Goal: Navigation & Orientation: Go to known website

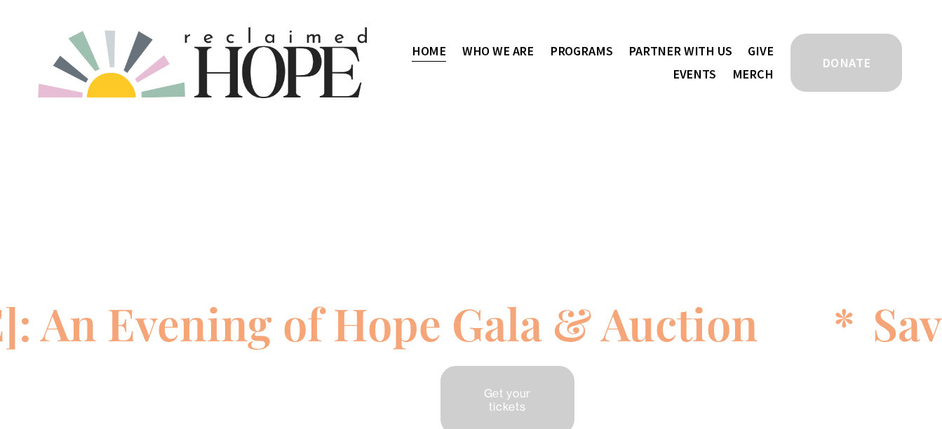
drag, startPoint x: 0, startPoint y: 0, endPoint x: 248, endPoint y: 74, distance: 258.5
click at [248, 74] on img at bounding box center [202, 62] width 329 height 71
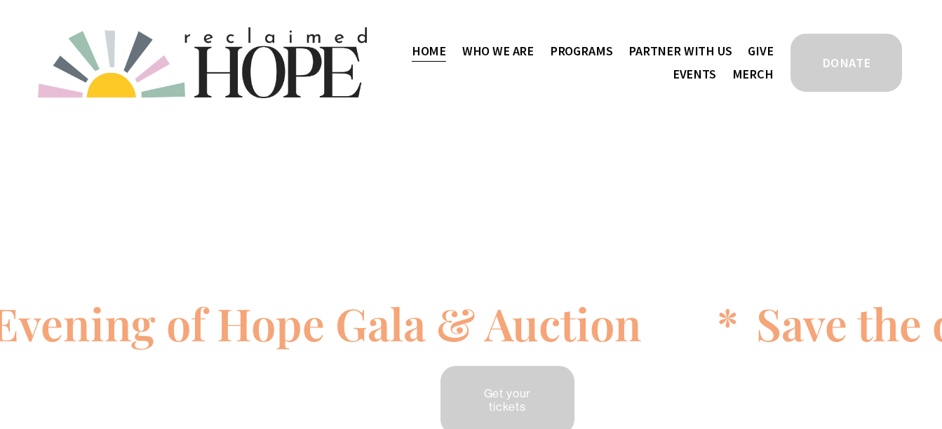
click at [248, 74] on img at bounding box center [202, 62] width 329 height 71
